Goal: Information Seeking & Learning: Learn about a topic

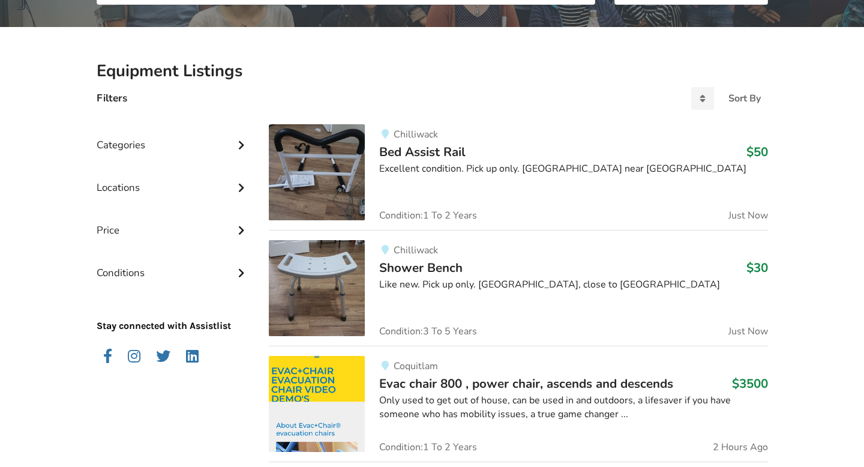
scroll to position [233, 0]
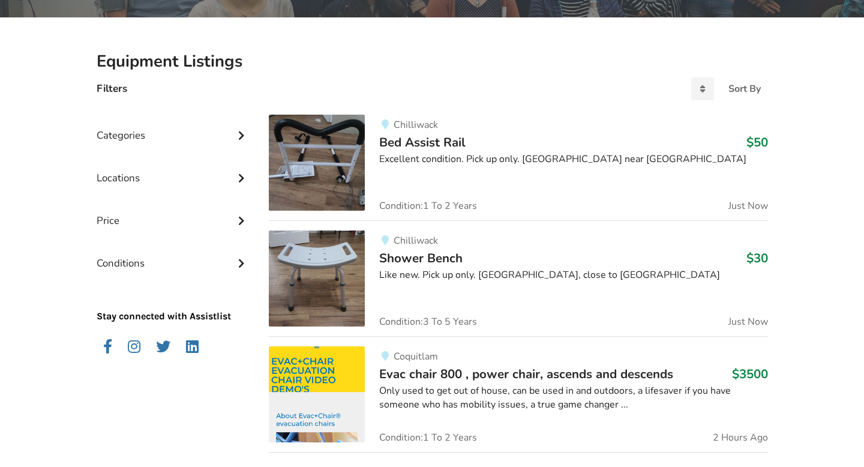
click at [202, 133] on div "Categories" at bounding box center [174, 126] width 154 height 43
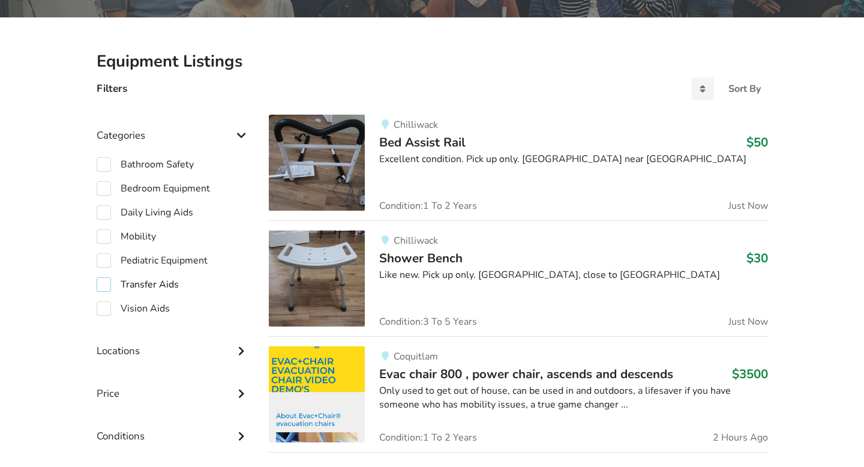
click at [150, 286] on label "Transfer Aids" at bounding box center [138, 284] width 82 height 14
checkbox input "true"
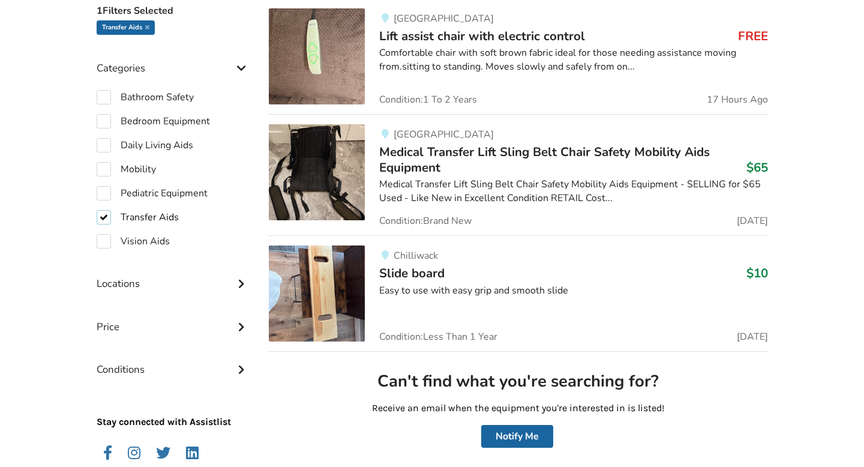
scroll to position [363, 0]
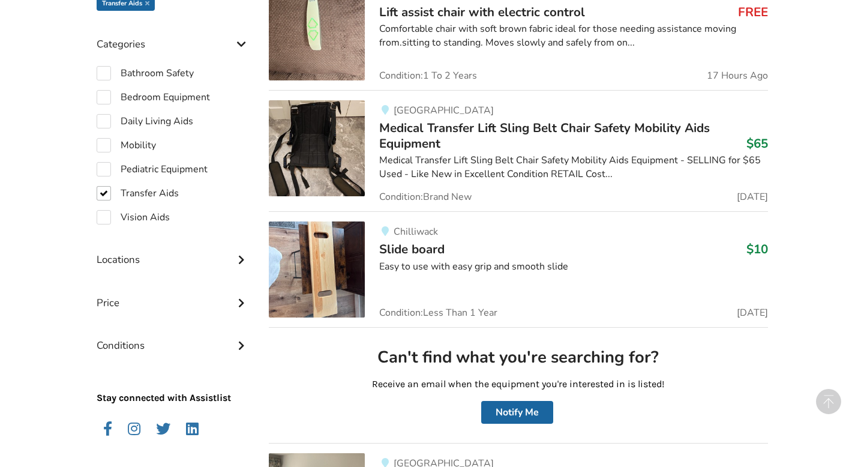
click at [149, 260] on div "Locations" at bounding box center [174, 250] width 154 height 43
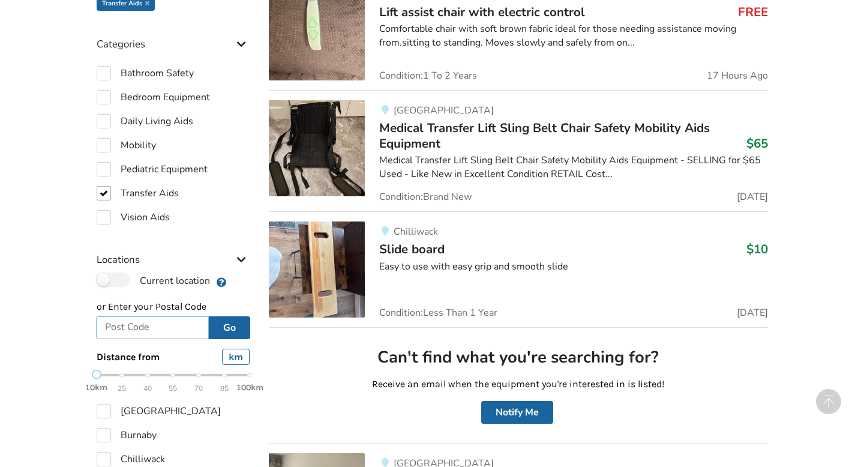
click at [146, 329] on input "text" at bounding box center [152, 327] width 113 height 23
type input "V6L 1V9"
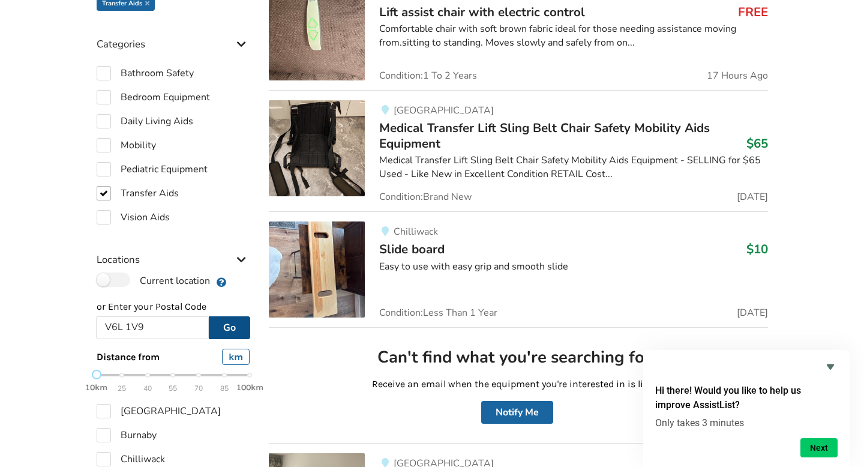
click at [235, 331] on button "Go" at bounding box center [229, 327] width 41 height 23
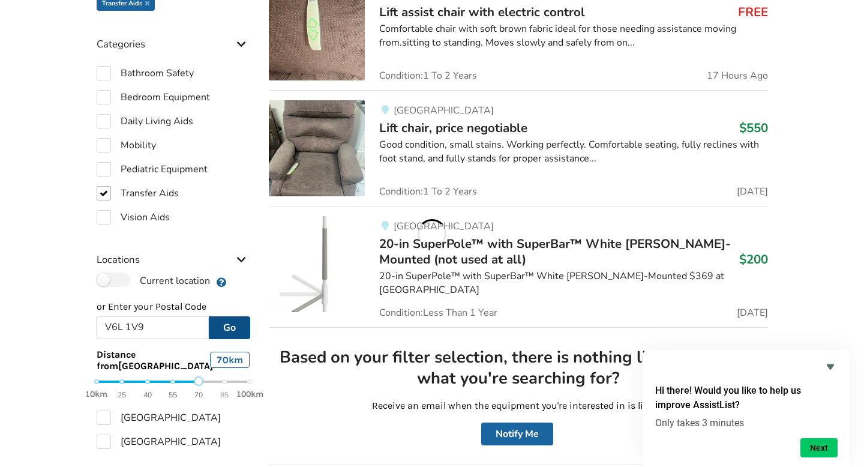
click at [199, 382] on div "10km 25 40 55 70 85 100km" at bounding box center [174, 387] width 154 height 21
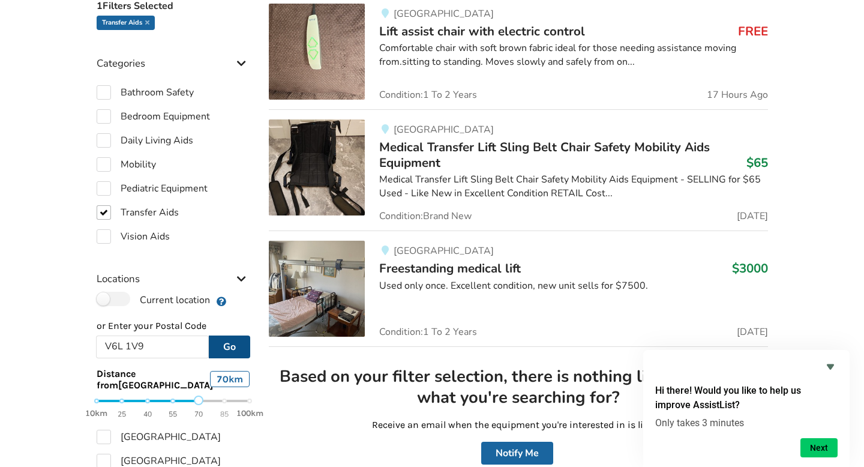
scroll to position [351, 0]
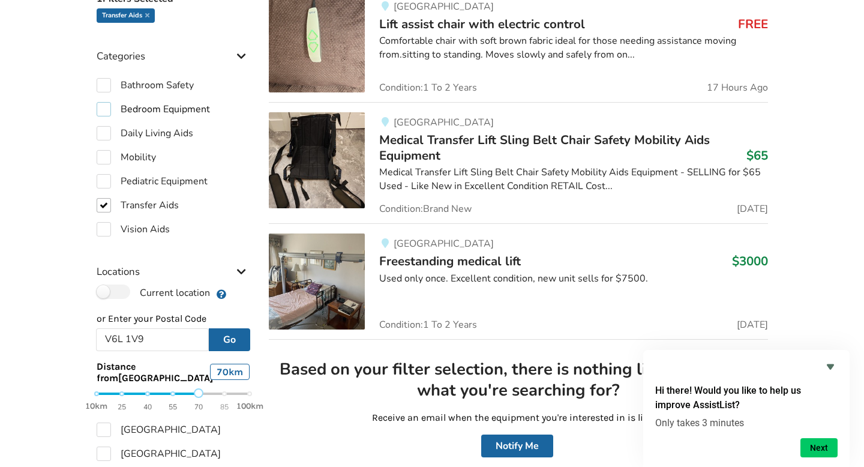
click at [136, 107] on label "Bedroom Equipment" at bounding box center [153, 109] width 113 height 14
checkbox input "true"
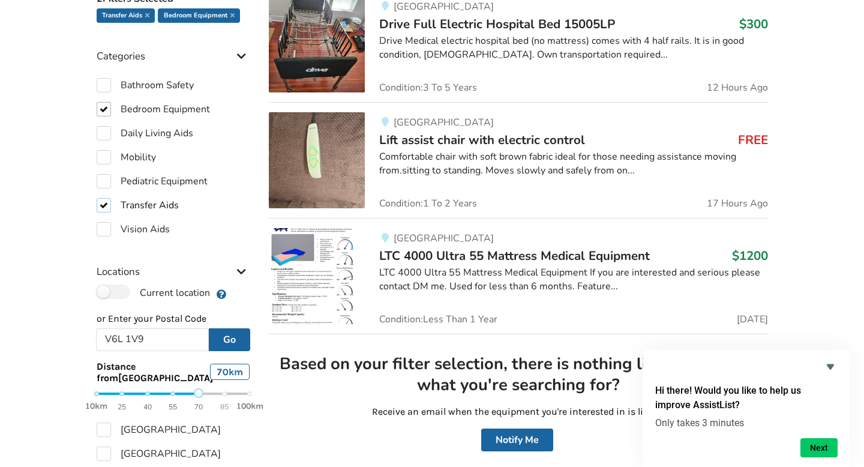
click at [102, 202] on label "Transfer Aids" at bounding box center [138, 205] width 82 height 14
checkbox input "false"
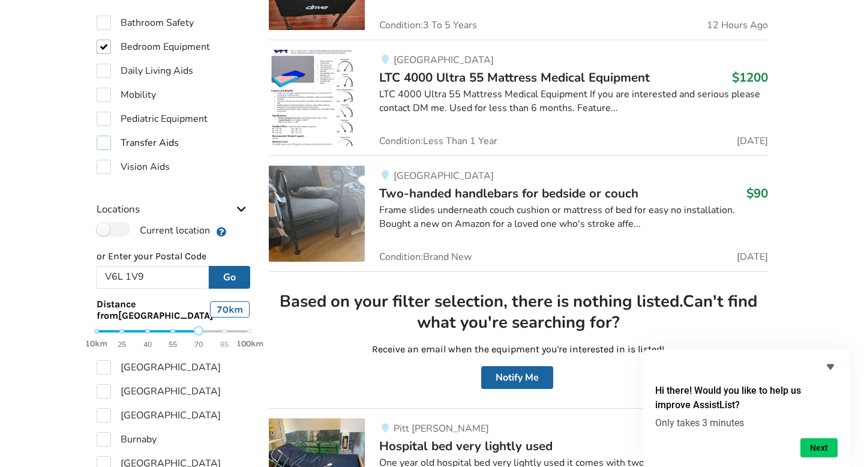
scroll to position [410, 0]
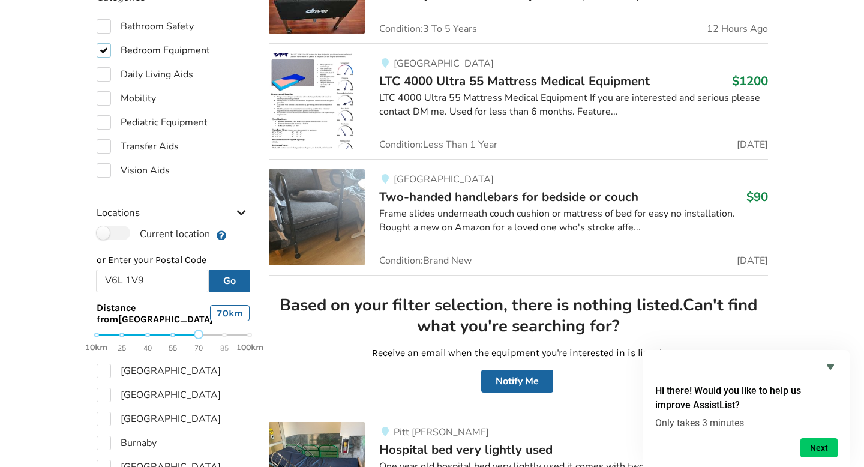
click at [102, 49] on label "Bedroom Equipment" at bounding box center [153, 50] width 113 height 14
checkbox input "false"
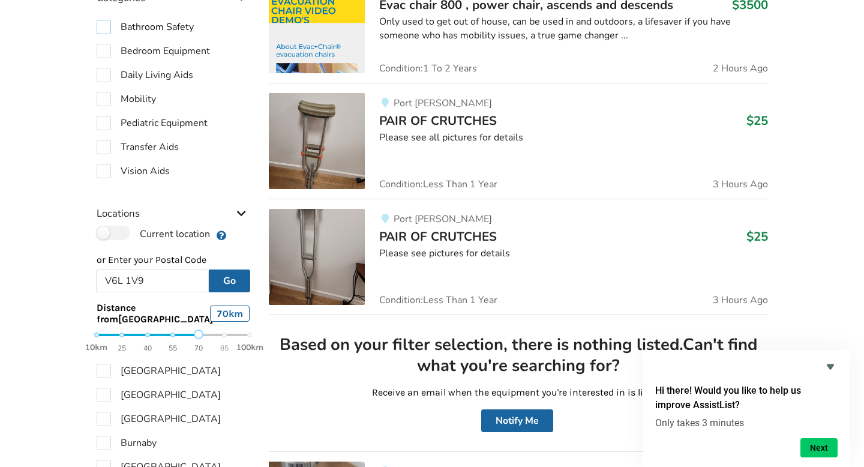
click at [106, 26] on label "Bathroom Safety" at bounding box center [145, 27] width 97 height 14
checkbox input "true"
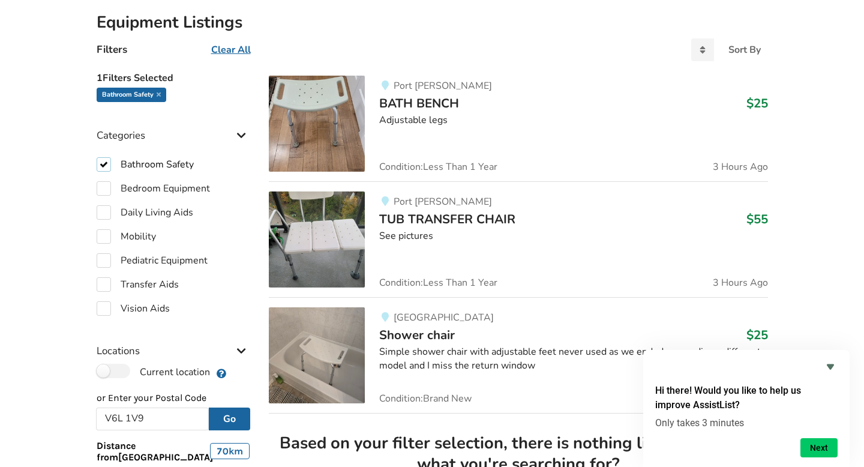
scroll to position [270, 0]
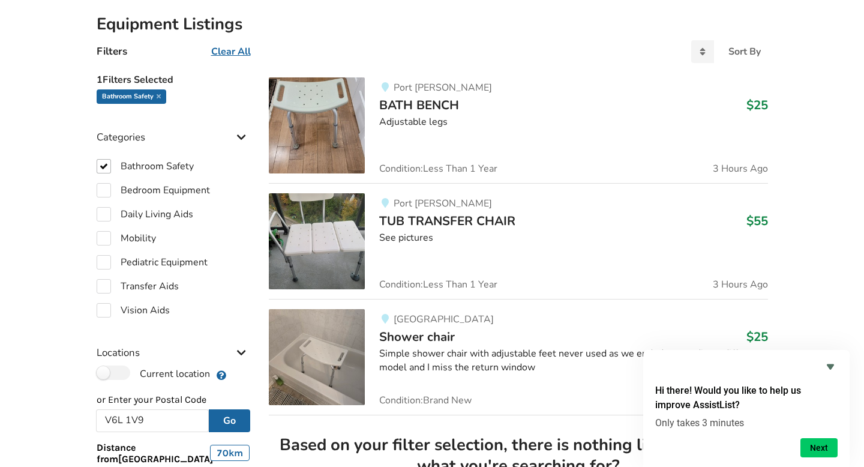
click at [329, 109] on img at bounding box center [317, 125] width 96 height 96
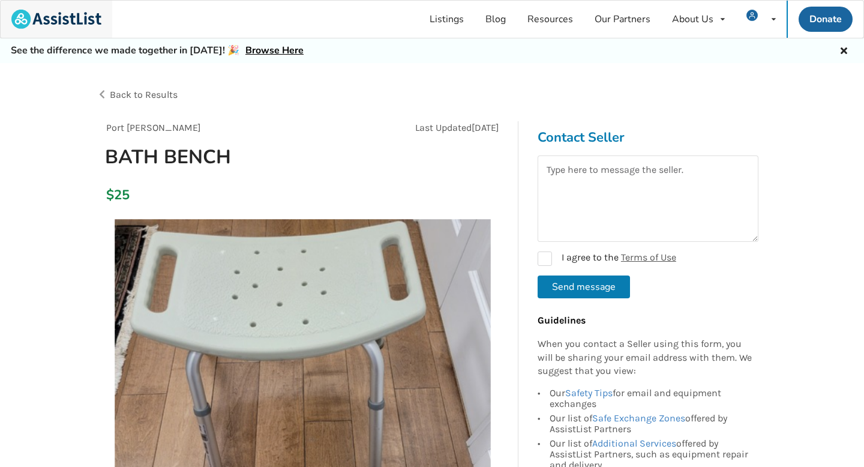
scroll to position [270, 0]
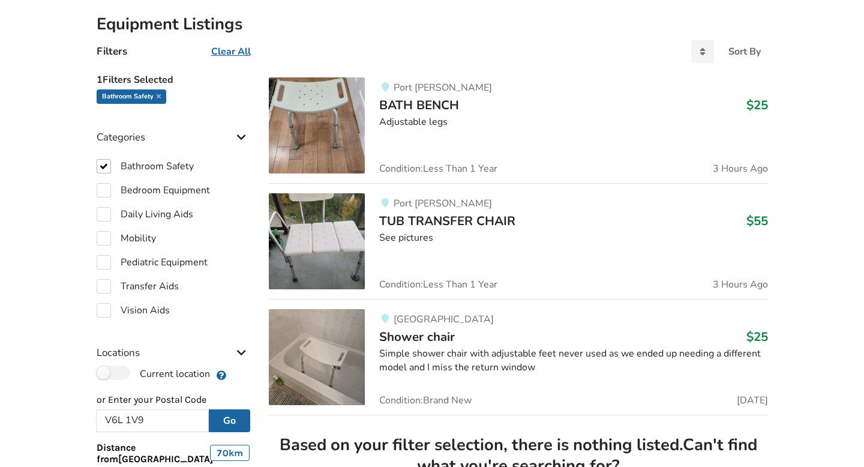
click at [425, 345] on div "Abbotsford Shower chair $25 Simple shower chair with adjustable feet never used…" at bounding box center [566, 357] width 403 height 96
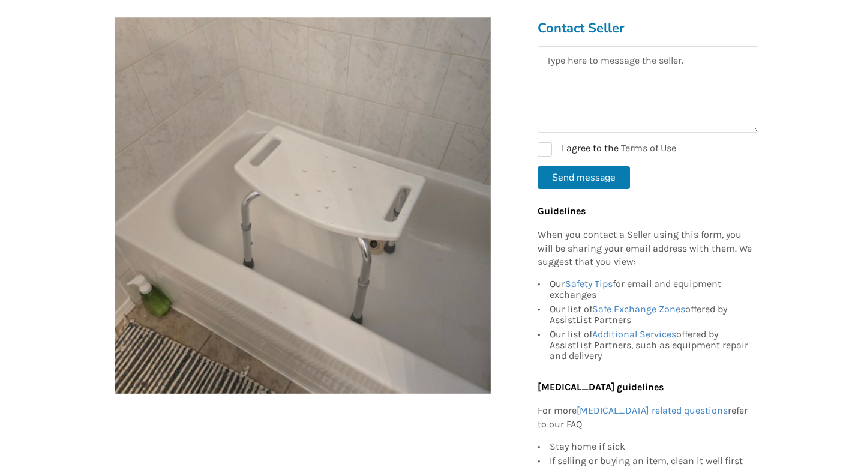
scroll to position [206, 0]
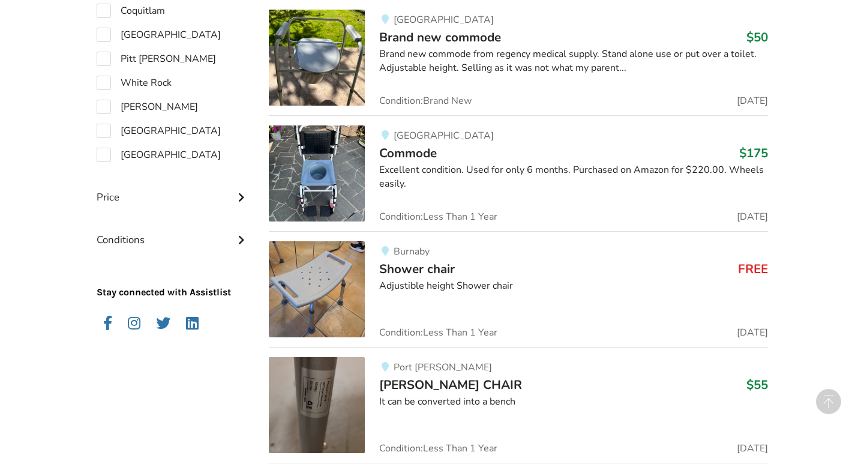
scroll to position [939, 0]
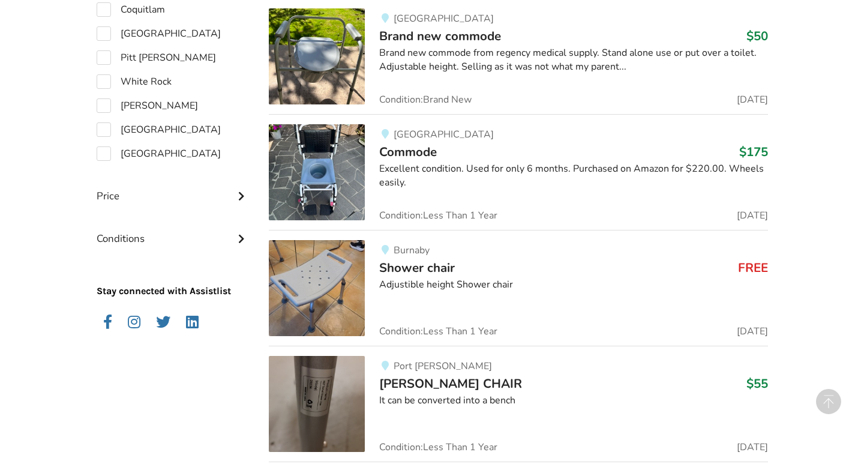
click at [430, 152] on span "Commode" at bounding box center [408, 151] width 58 height 17
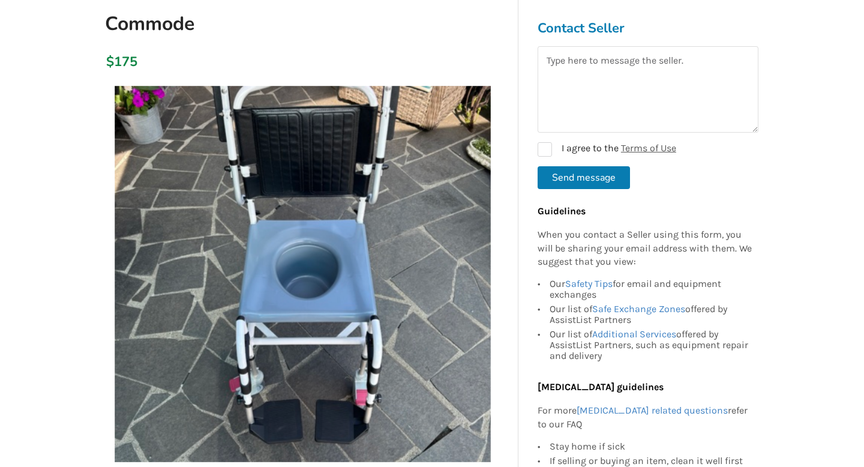
scroll to position [134, 0]
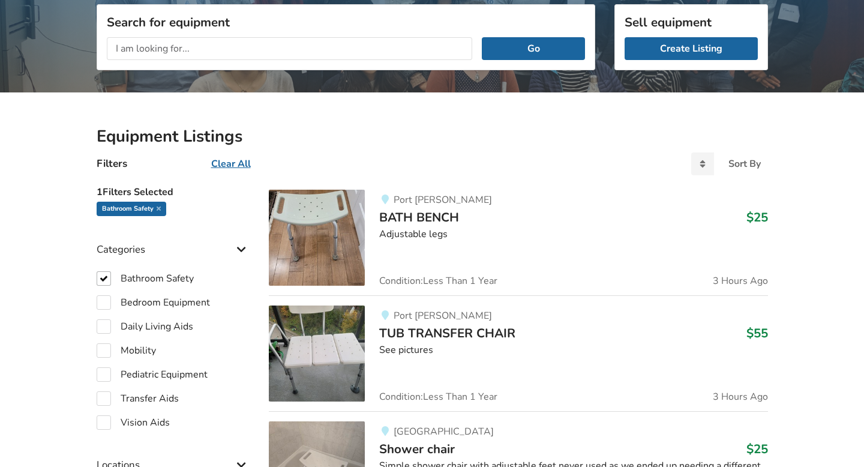
scroll to position [155, 0]
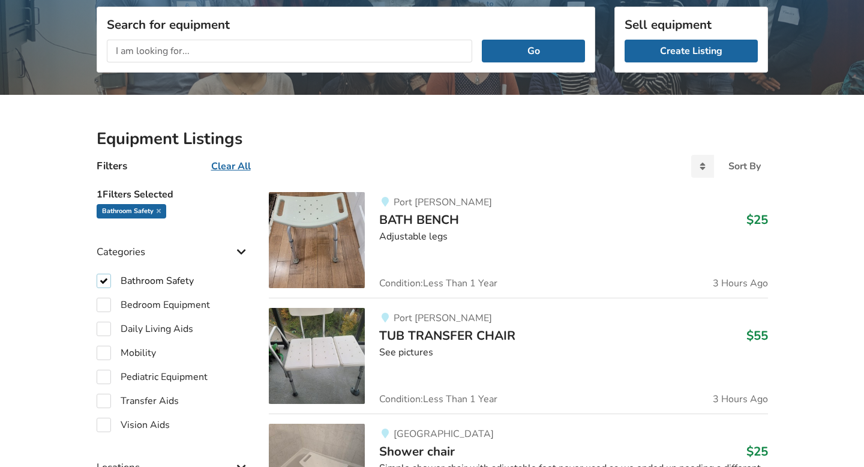
click at [101, 280] on label "Bathroom Safety" at bounding box center [145, 281] width 97 height 14
checkbox input "false"
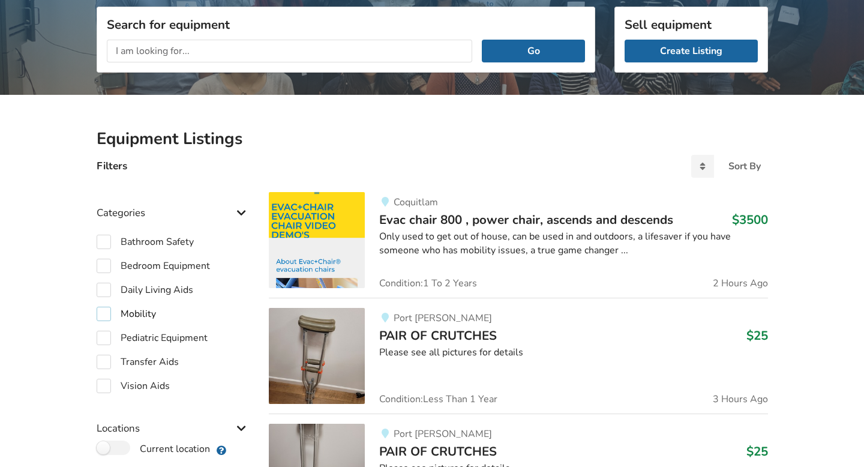
click at [101, 313] on label "Mobility" at bounding box center [126, 314] width 59 height 14
checkbox input "true"
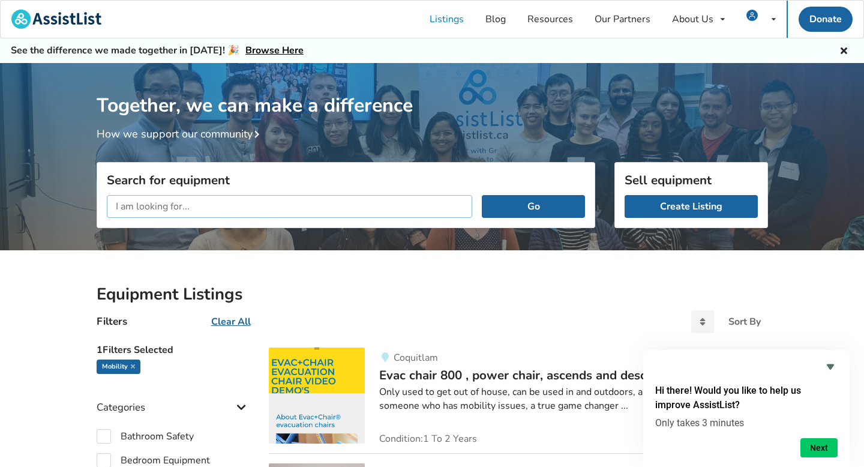
click at [265, 212] on input "text" at bounding box center [290, 206] width 366 height 23
type input "transport chair"
click at [482, 195] on button "Go" at bounding box center [533, 206] width 103 height 23
